Goal: Task Accomplishment & Management: Manage account settings

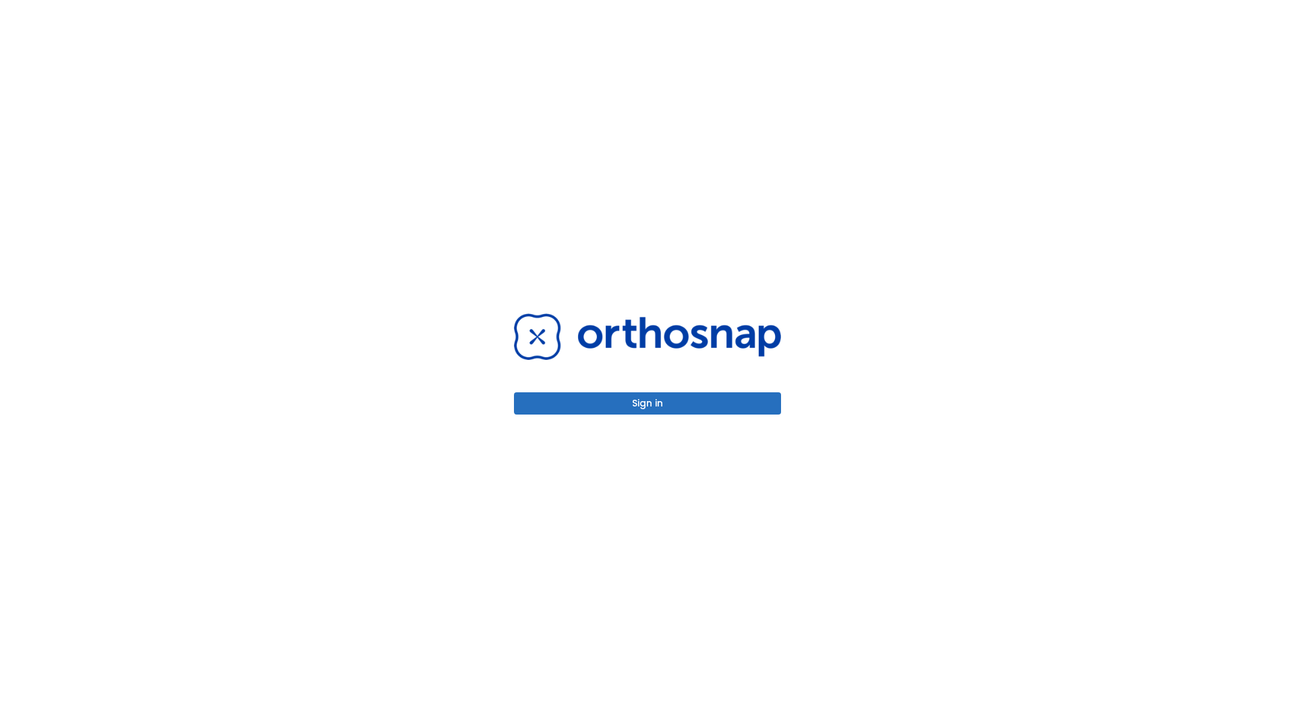
click at [647, 403] on button "Sign in" at bounding box center [647, 404] width 267 height 22
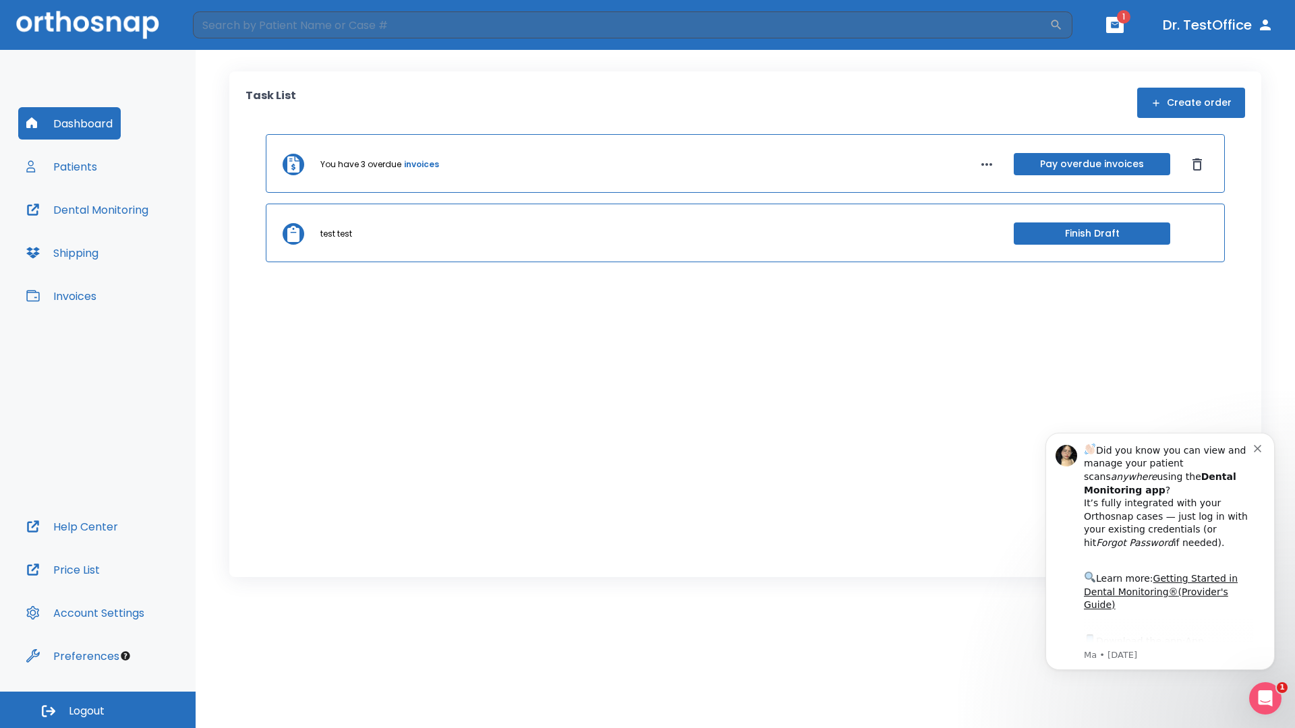
click at [98, 710] on span "Logout" at bounding box center [87, 711] width 36 height 15
